Goal: Task Accomplishment & Management: Manage account settings

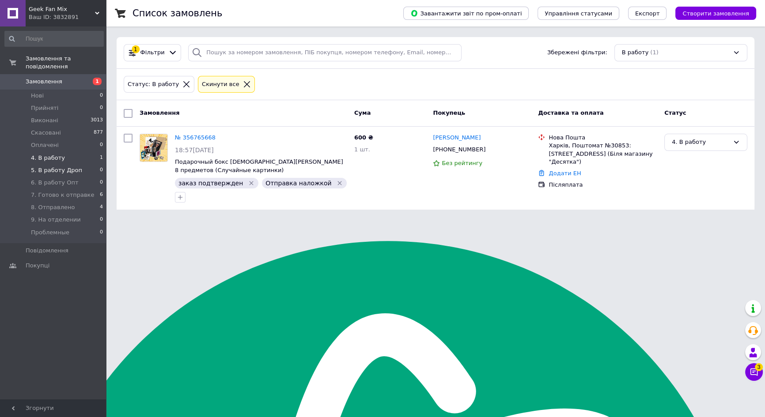
click at [47, 166] on span "5. В работу Дроп" at bounding box center [56, 170] width 51 height 8
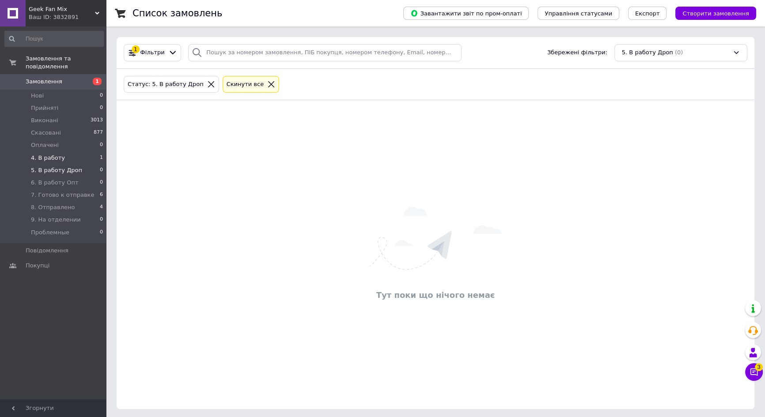
click at [53, 154] on span "4. В работу" at bounding box center [48, 158] width 34 height 8
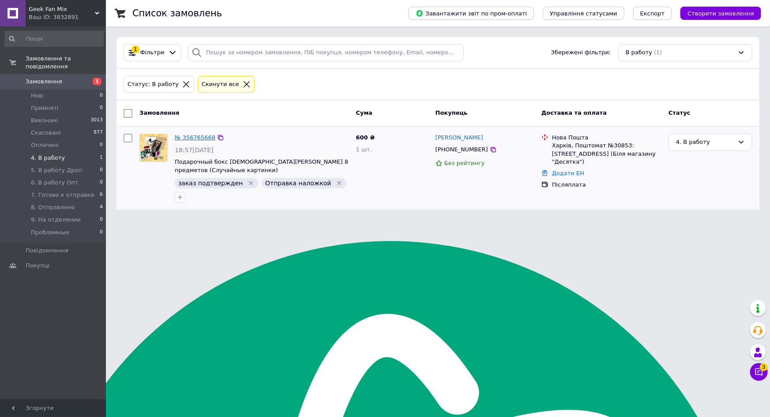
click at [189, 140] on link "№ 356765668" at bounding box center [195, 137] width 41 height 7
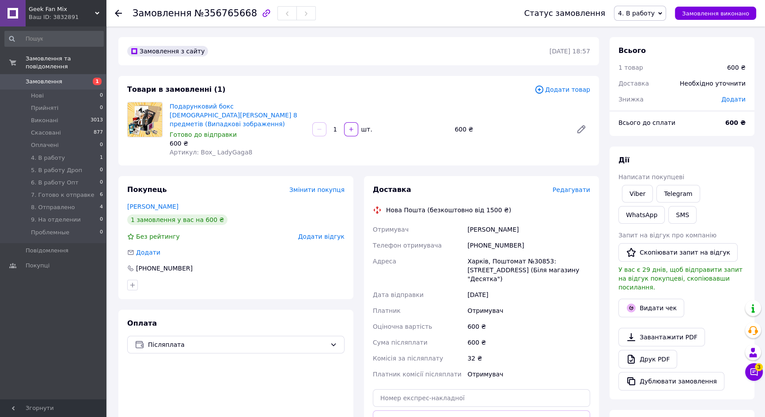
click at [577, 186] on span "Редагувати" at bounding box center [571, 189] width 38 height 7
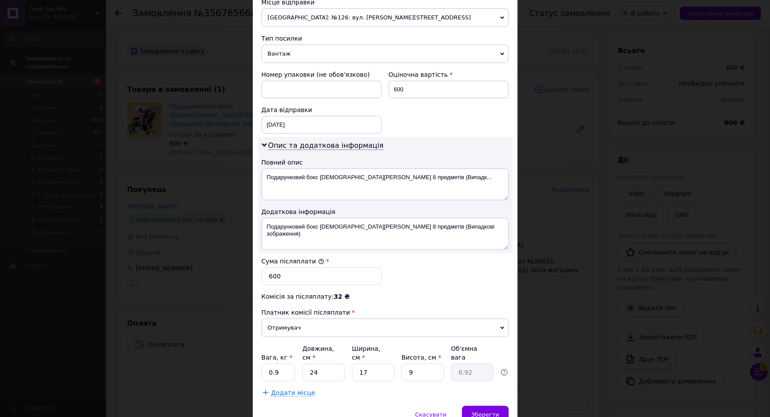
scroll to position [354, 0]
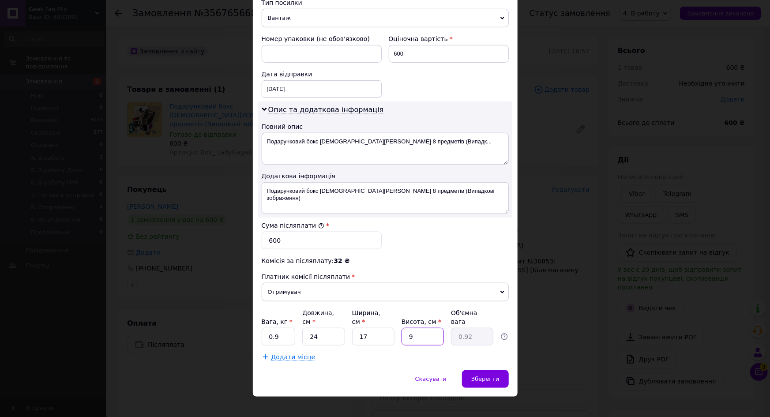
click at [430, 328] on input "9" at bounding box center [423, 337] width 42 height 18
type input "1"
type input "0.1"
type input "10"
type input "1.02"
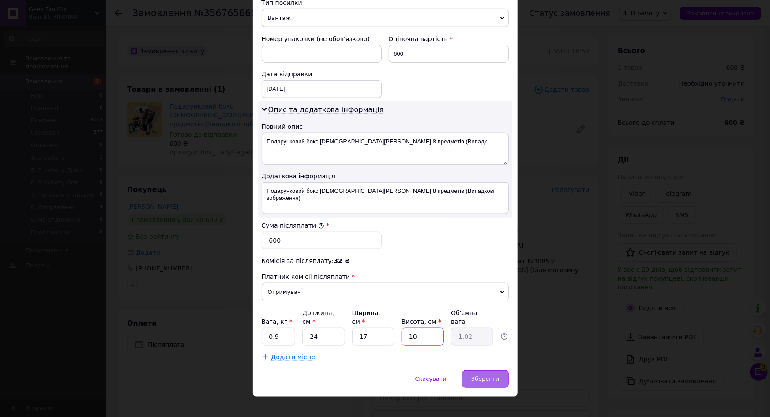
type input "10"
click at [490, 373] on div "Зберегти" at bounding box center [485, 379] width 46 height 18
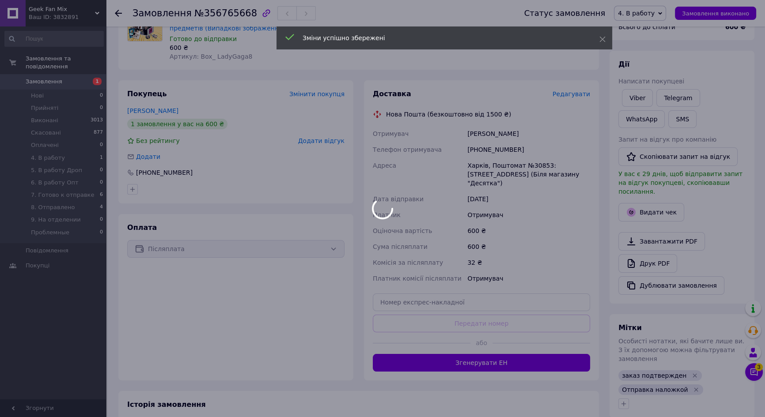
scroll to position [200, 0]
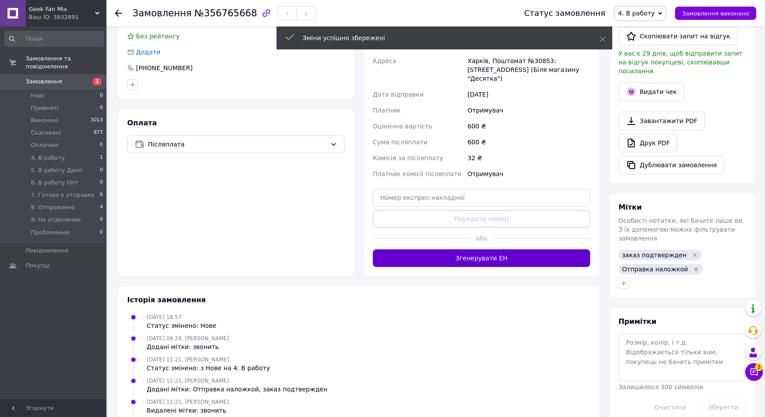
click at [481, 249] on button "Згенерувати ЕН" at bounding box center [481, 258] width 217 height 18
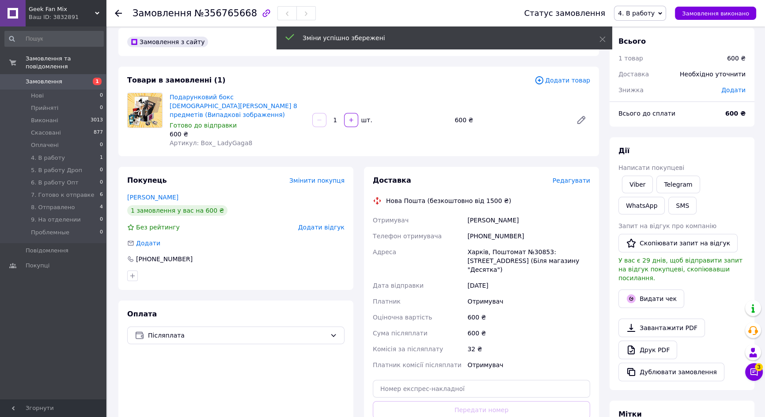
scroll to position [0, 0]
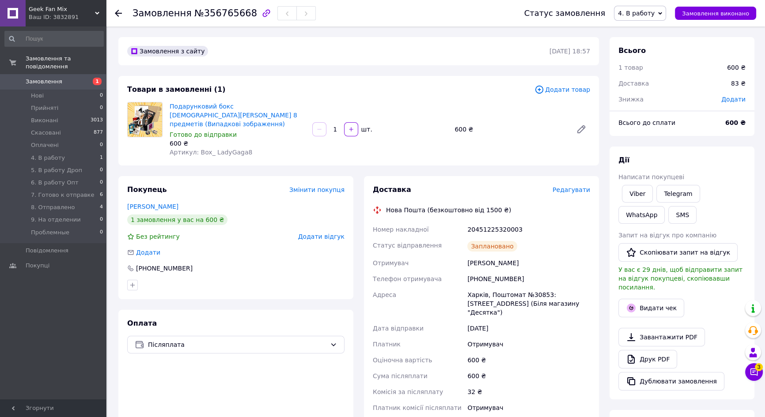
click at [662, 11] on icon at bounding box center [660, 13] width 4 height 4
click at [665, 66] on li "7. Готово к отправке" at bounding box center [650, 70] width 72 height 13
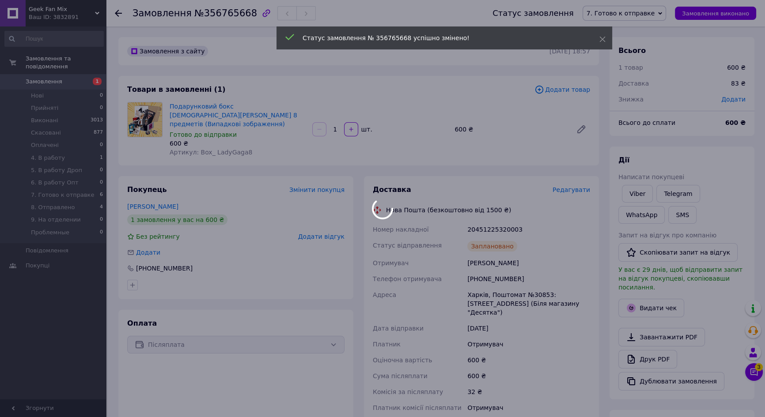
click at [71, 152] on div at bounding box center [382, 208] width 765 height 417
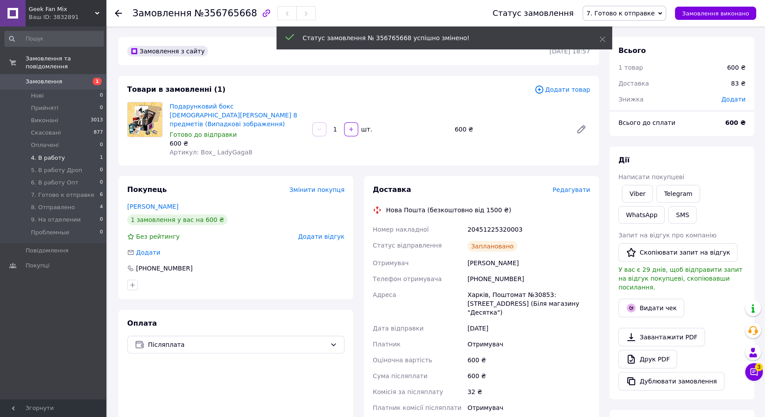
click at [71, 152] on li "4. В работу 1" at bounding box center [54, 158] width 108 height 12
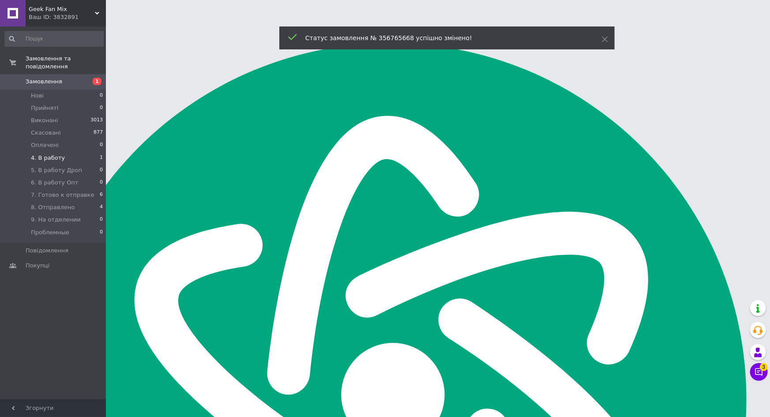
click at [71, 152] on li "4. В работу 1" at bounding box center [54, 158] width 108 height 12
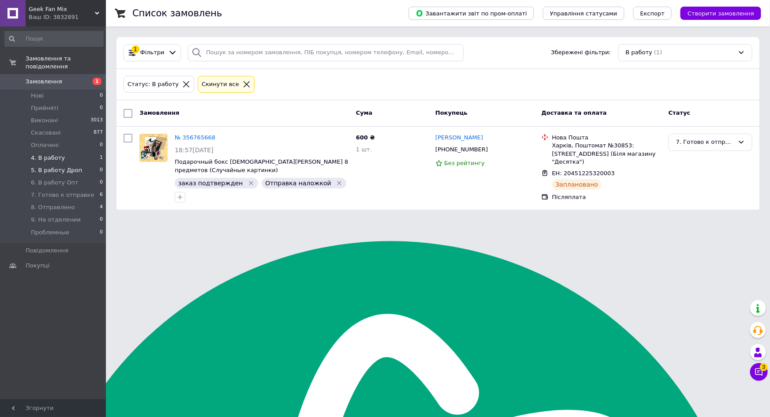
click at [52, 166] on span "5. В работу Дроп" at bounding box center [56, 170] width 51 height 8
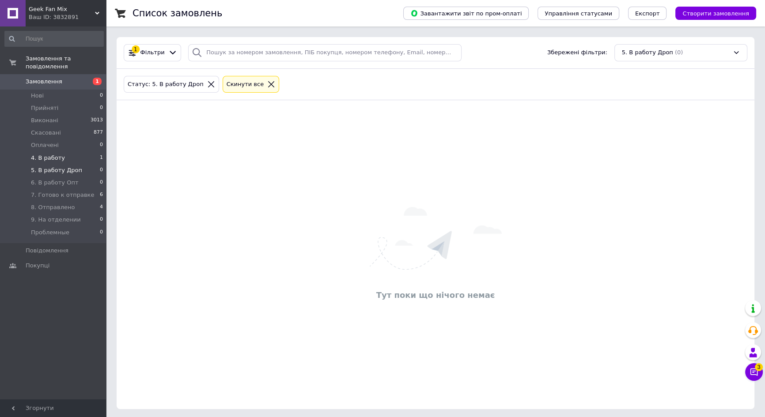
click at [49, 154] on span "4. В работу" at bounding box center [48, 158] width 34 height 8
click at [58, 166] on span "5. В работу Дроп" at bounding box center [56, 170] width 51 height 8
click at [54, 154] on span "4. В работу" at bounding box center [48, 158] width 34 height 8
click at [52, 166] on span "5. В работу Дроп" at bounding box center [56, 170] width 51 height 8
click at [60, 152] on li "4. В работу 1" at bounding box center [54, 158] width 108 height 12
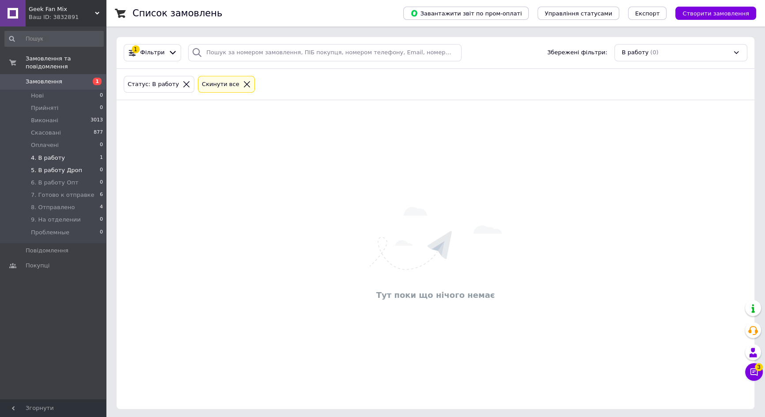
click at [62, 166] on span "5. В работу Дроп" at bounding box center [56, 170] width 51 height 8
click at [59, 154] on span "4. В работу" at bounding box center [48, 158] width 34 height 8
